Goal: Task Accomplishment & Management: Manage account settings

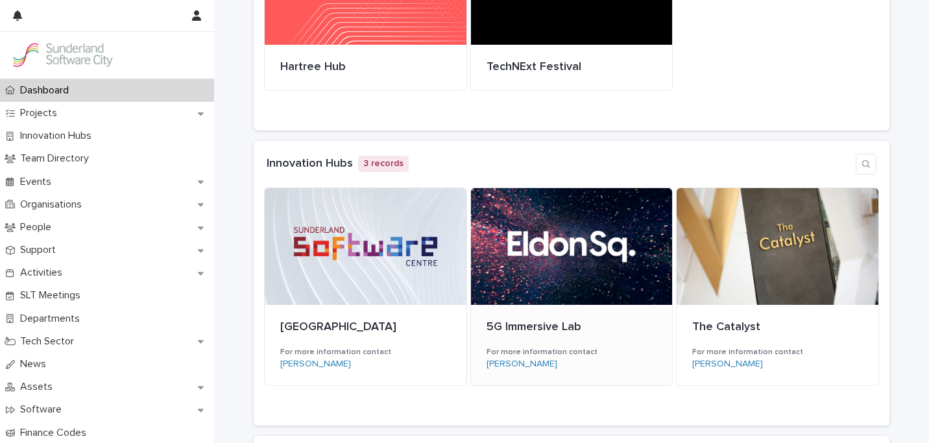
scroll to position [208, 0]
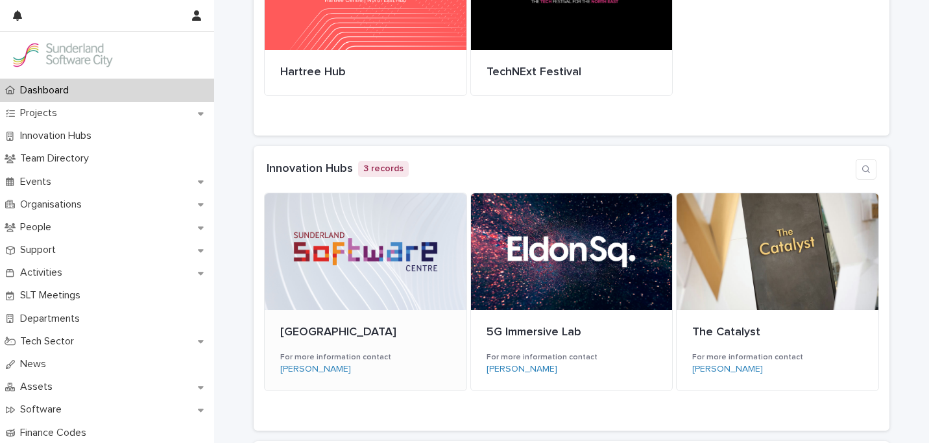
click at [351, 272] on div at bounding box center [366, 251] width 202 height 117
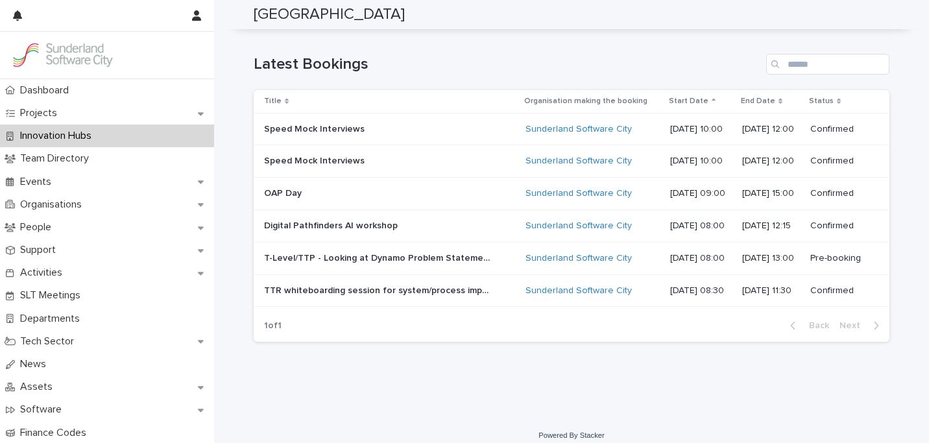
scroll to position [625, 0]
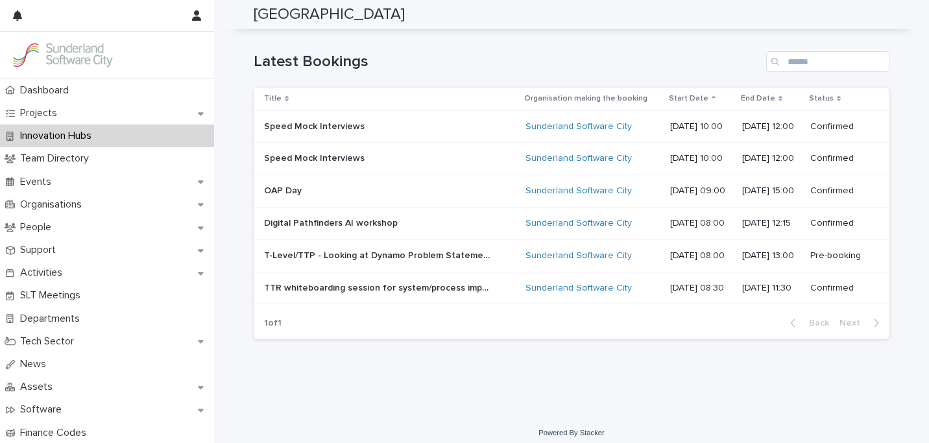
click at [437, 254] on p "T-Level/TTP - Looking at Dynamo Problem Statement" at bounding box center [379, 255] width 230 height 14
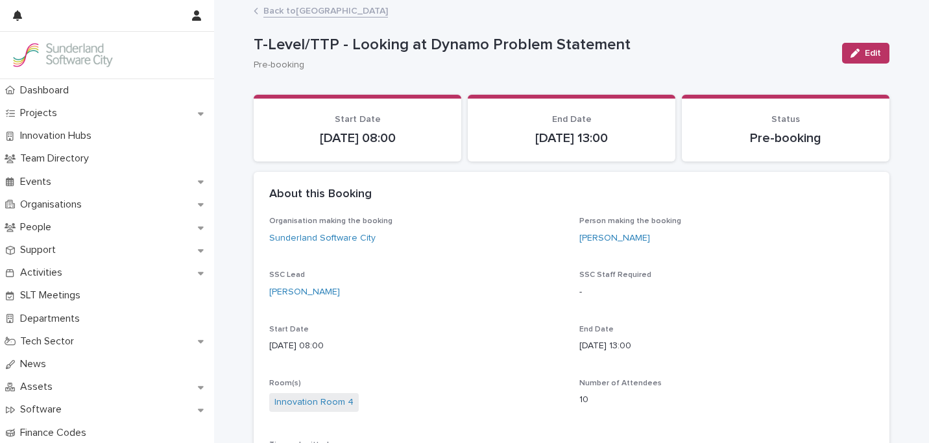
click at [289, 13] on link "Back to [GEOGRAPHIC_DATA]" at bounding box center [325, 10] width 125 height 15
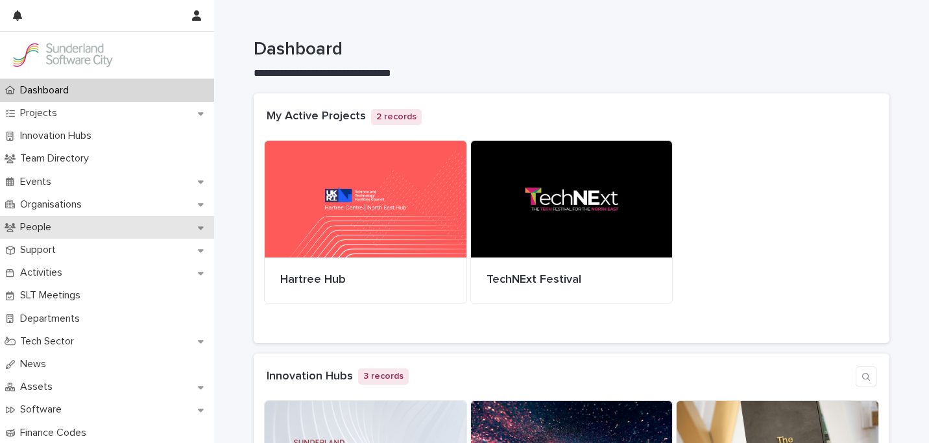
click at [137, 228] on div "People" at bounding box center [107, 227] width 214 height 23
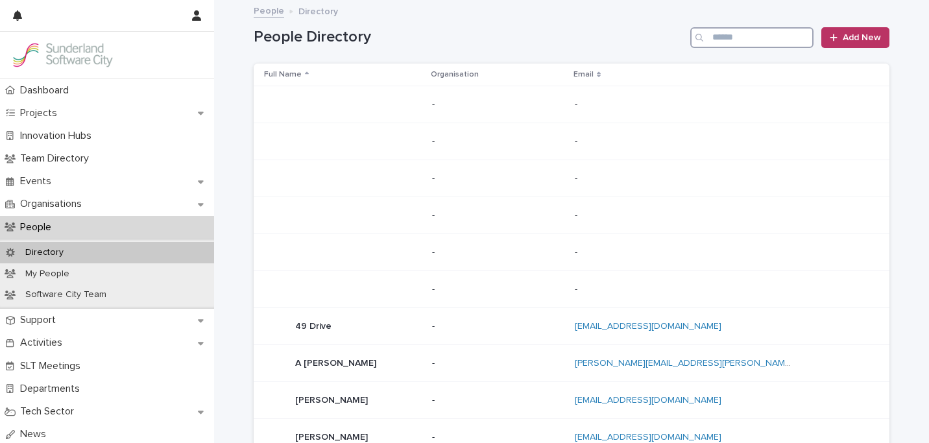
click at [716, 40] on input "Search" at bounding box center [751, 37] width 123 height 21
type input "*****"
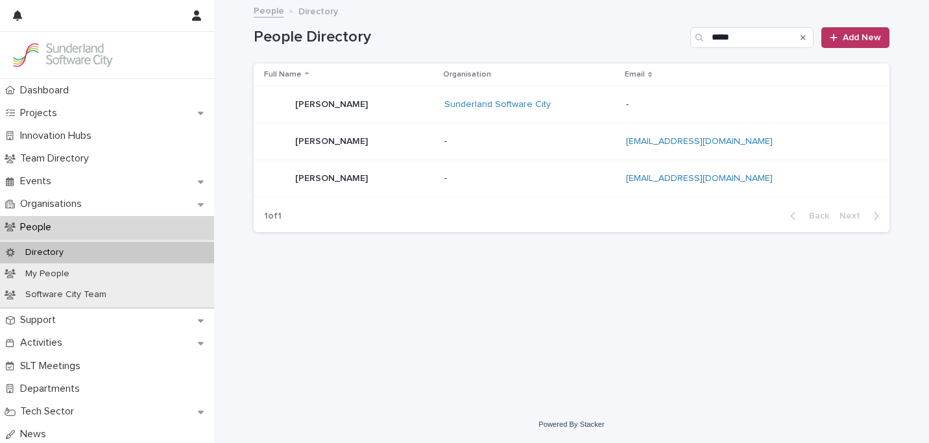
click at [359, 106] on div "[PERSON_NAME] [PERSON_NAME]" at bounding box center [349, 104] width 170 height 26
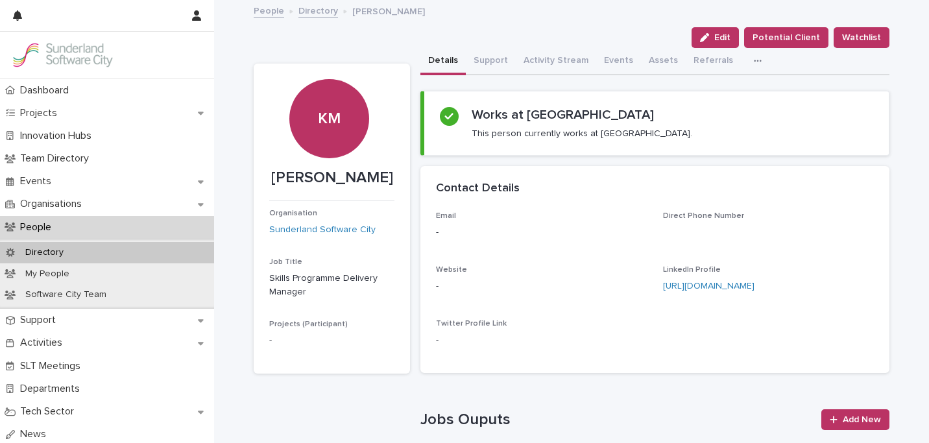
click at [725, 42] on button "Edit" at bounding box center [715, 37] width 47 height 21
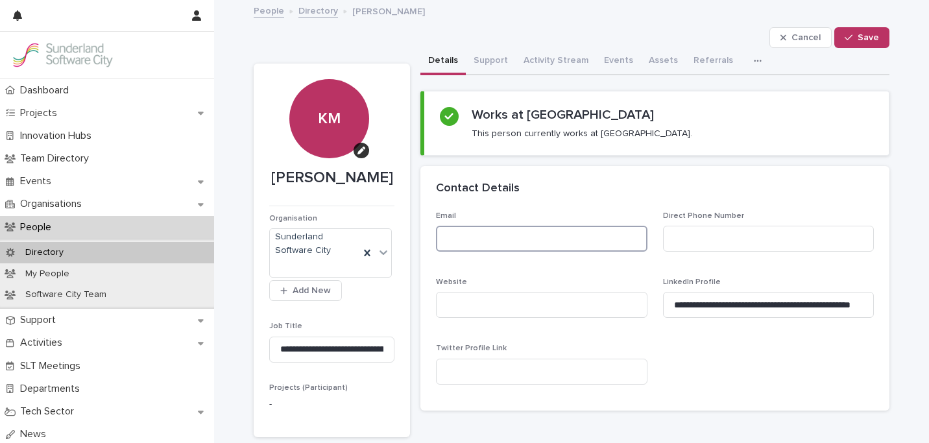
click at [505, 228] on input at bounding box center [542, 239] width 212 height 26
type input "**********"
click at [709, 245] on input at bounding box center [769, 239] width 212 height 26
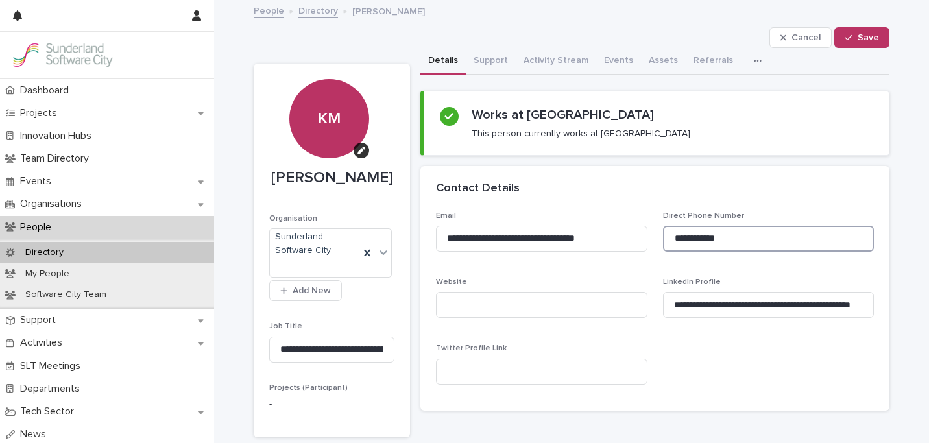
type input "**********"
click at [730, 340] on div "**********" at bounding box center [655, 304] width 438 height 184
click at [867, 42] on button "Save" at bounding box center [861, 37] width 55 height 21
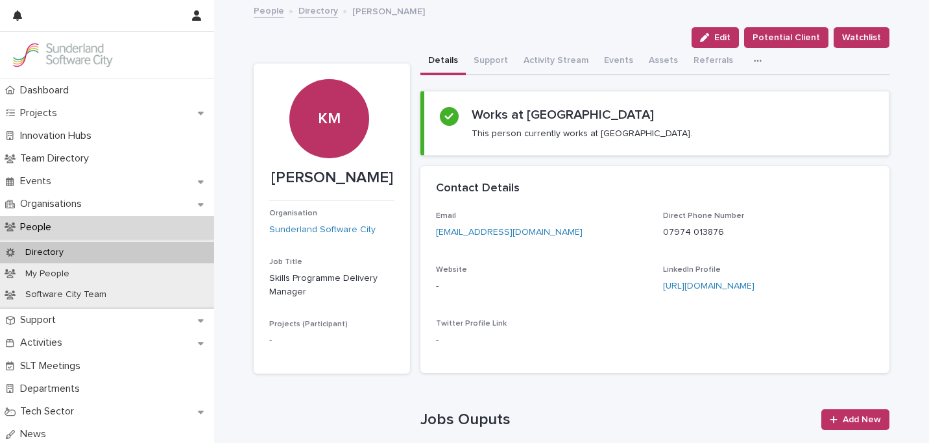
click at [330, 176] on p "[PERSON_NAME]" at bounding box center [331, 178] width 125 height 19
click at [731, 39] on span "Edit" at bounding box center [722, 37] width 16 height 9
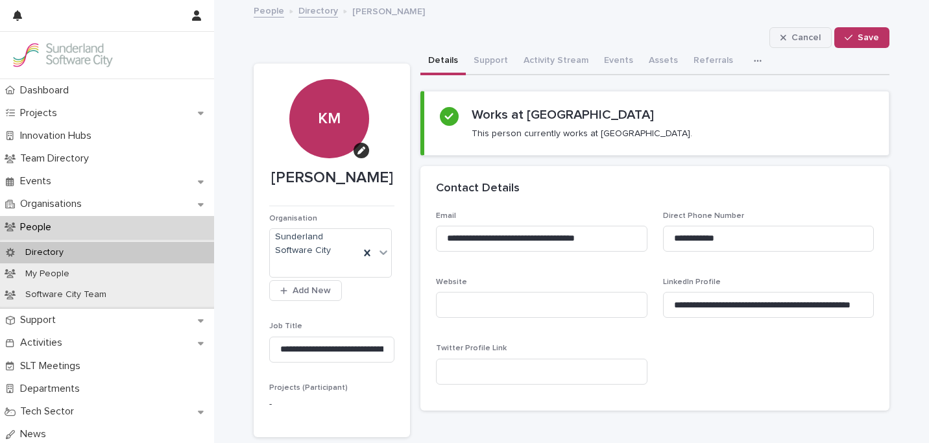
click at [796, 34] on span "Cancel" at bounding box center [806, 37] width 29 height 9
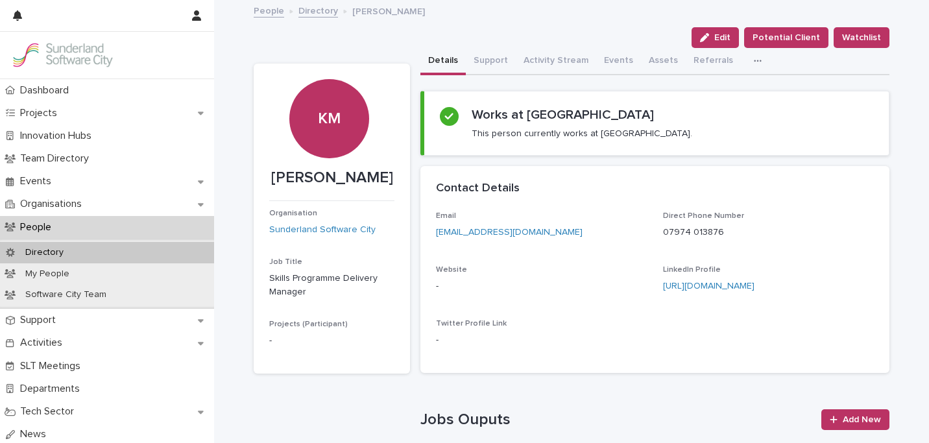
click at [302, 8] on link "Directory" at bounding box center [318, 10] width 40 height 15
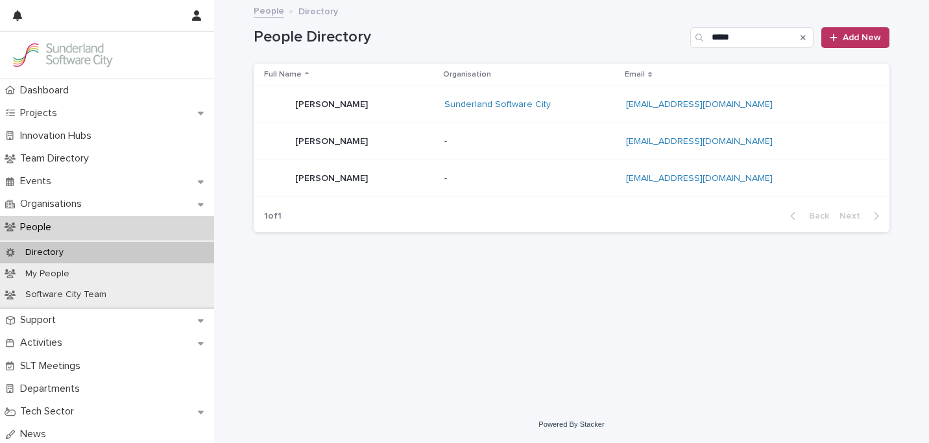
click at [263, 16] on link "People" at bounding box center [269, 10] width 30 height 15
